Goal: Transaction & Acquisition: Book appointment/travel/reservation

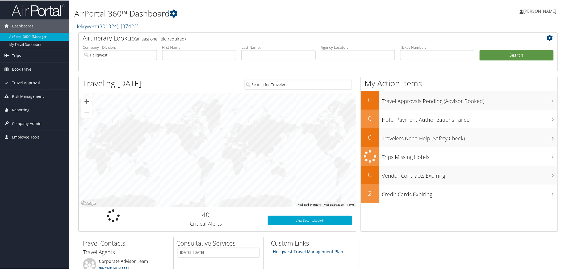
click at [27, 69] on span "Book Travel" at bounding box center [22, 68] width 20 height 13
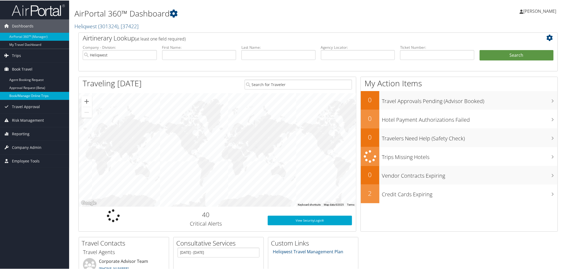
click at [27, 96] on link "Book/Manage Online Trips" at bounding box center [34, 95] width 69 height 8
